Goal: Navigation & Orientation: Find specific page/section

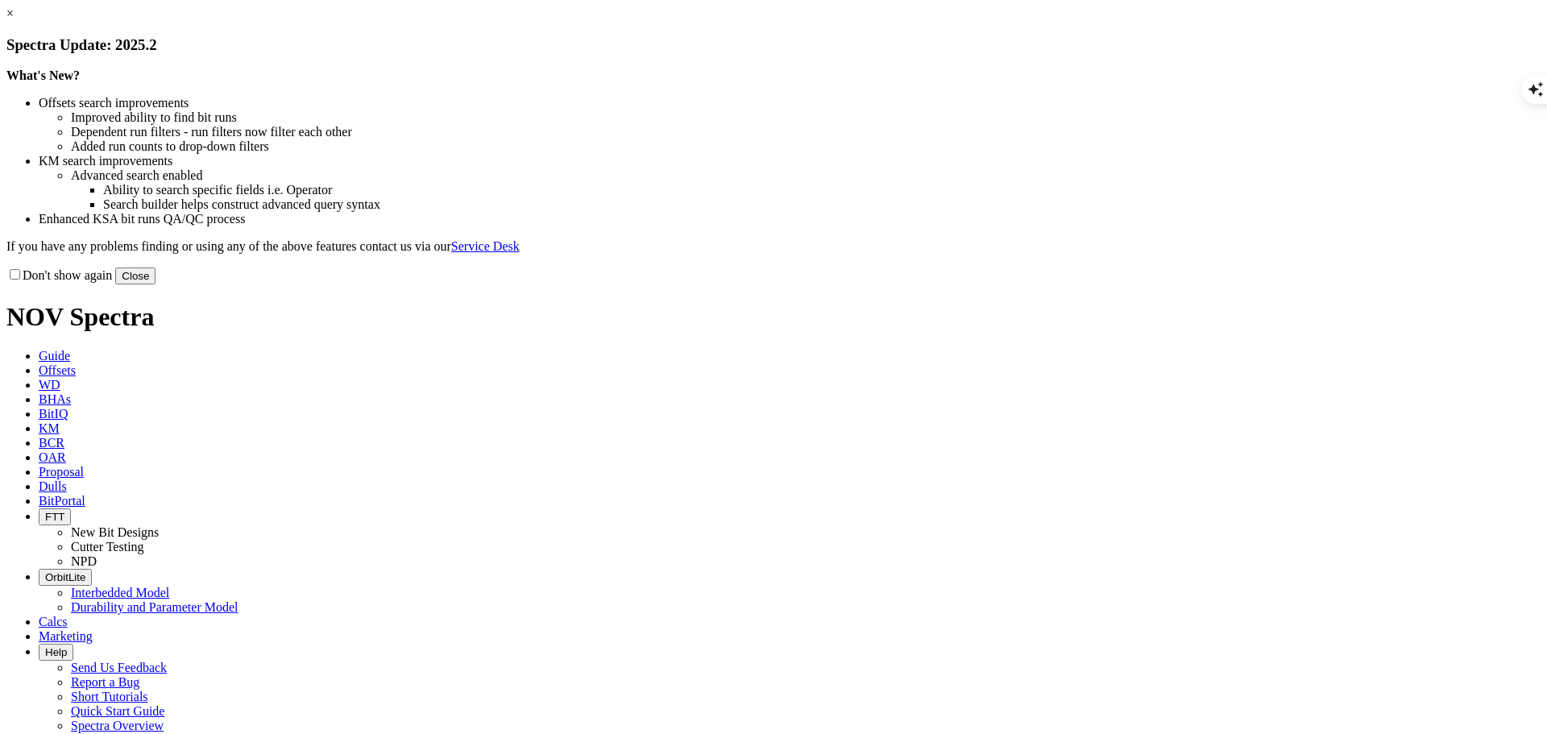
scroll to position [1616, 0]
